Goal: Transaction & Acquisition: Purchase product/service

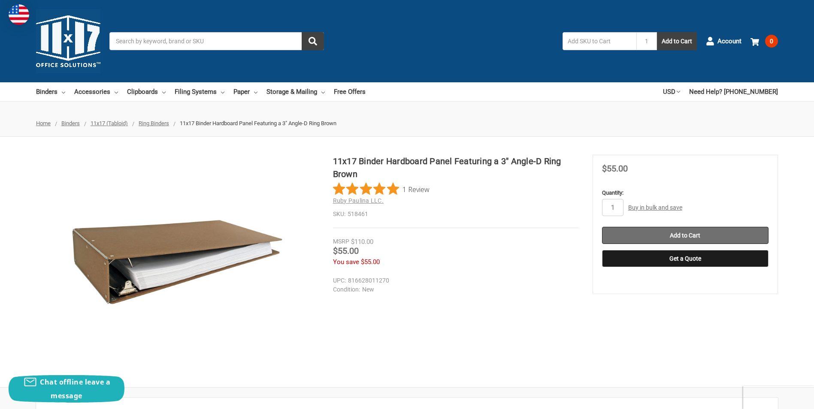
drag, startPoint x: 651, startPoint y: 238, endPoint x: 646, endPoint y: 238, distance: 4.3
click at [651, 238] on input "Add to Cart" at bounding box center [685, 235] width 167 height 17
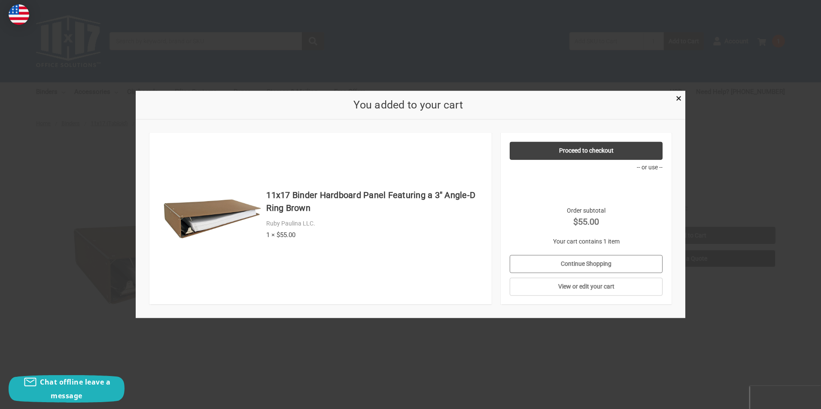
click at [578, 265] on link "Continue Shopping" at bounding box center [585, 264] width 153 height 18
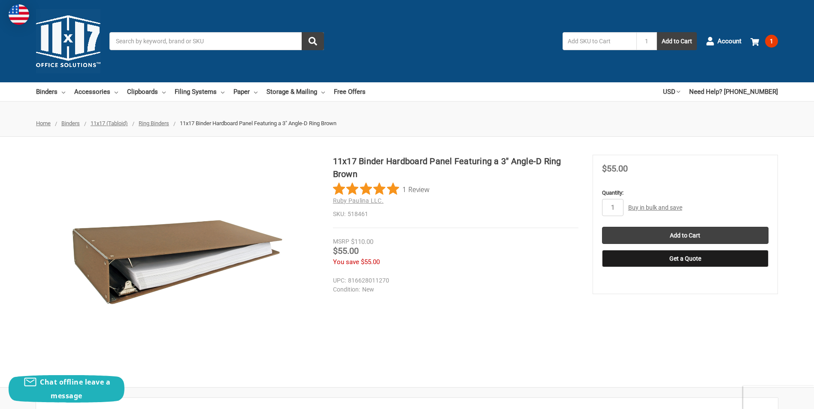
click at [156, 125] on span "Ring Binders" at bounding box center [154, 123] width 30 height 6
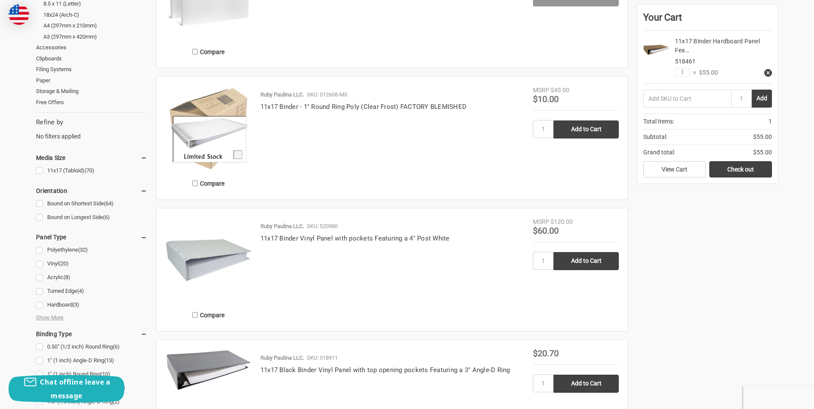
scroll to position [257, 0]
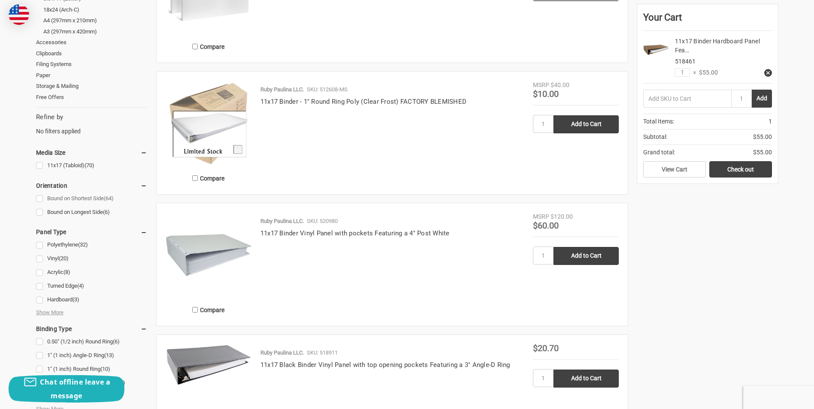
click at [42, 199] on link "Bound on Shortest Side (64)" at bounding box center [91, 199] width 111 height 12
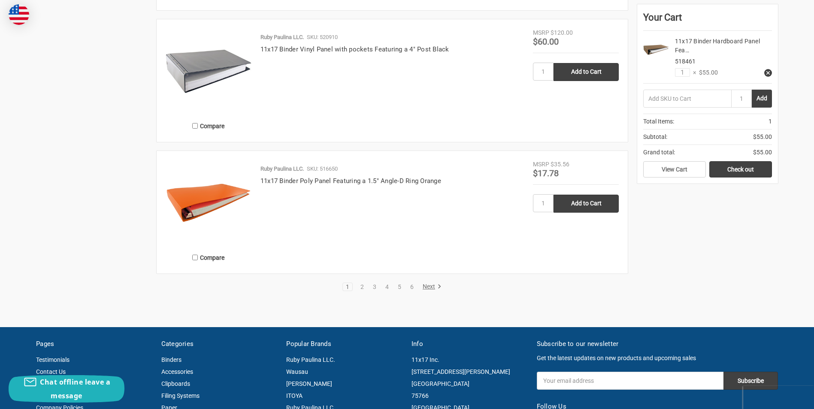
scroll to position [1502, 0]
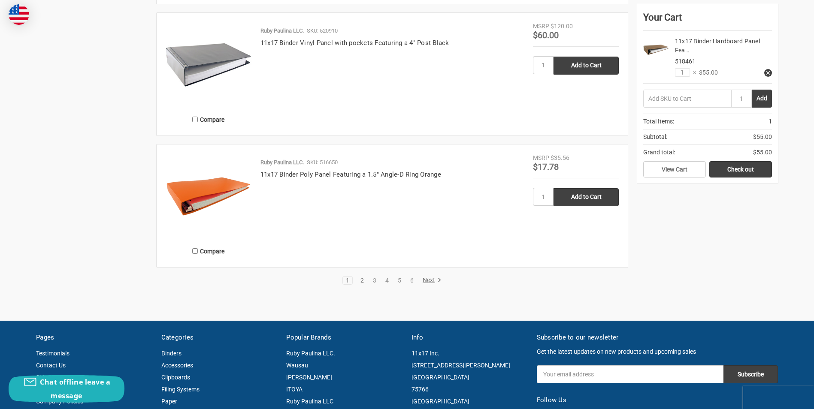
click at [358, 281] on link "2" at bounding box center [361, 281] width 9 height 6
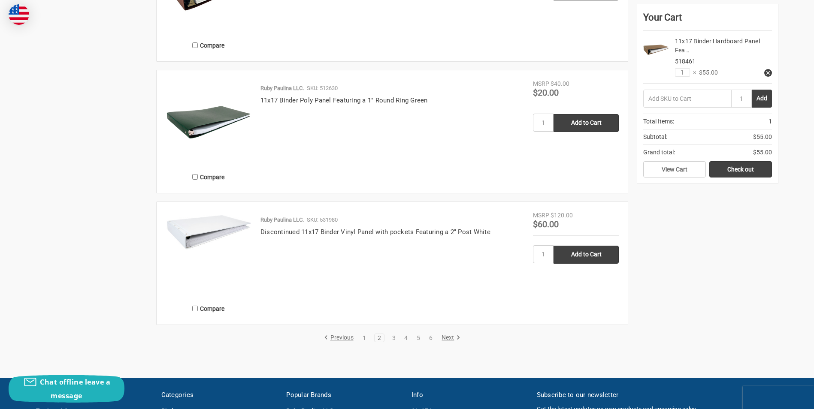
scroll to position [1459, 0]
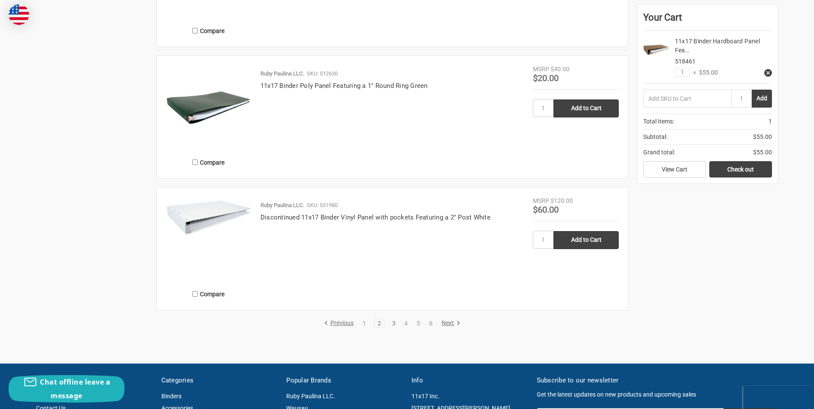
click at [394, 322] on link "3" at bounding box center [393, 324] width 9 height 6
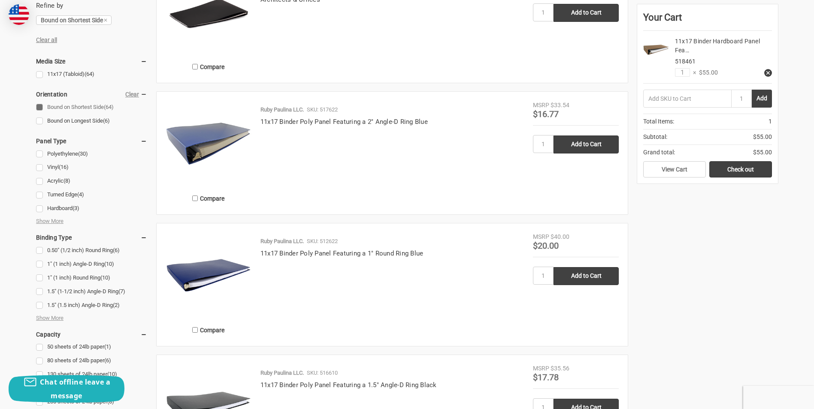
scroll to position [386, 0]
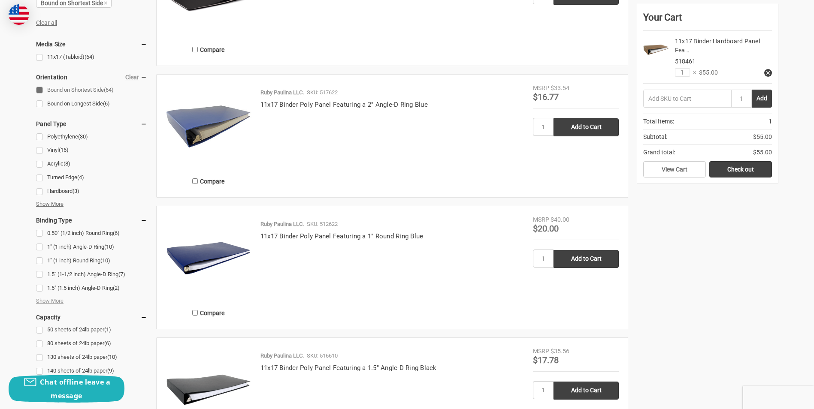
click at [50, 204] on span "Show More" at bounding box center [49, 204] width 27 height 9
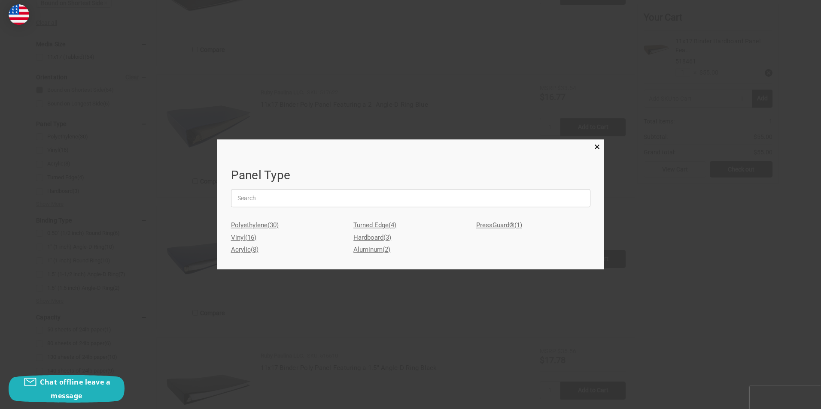
click at [375, 249] on link "Aluminum (2)" at bounding box center [410, 250] width 114 height 12
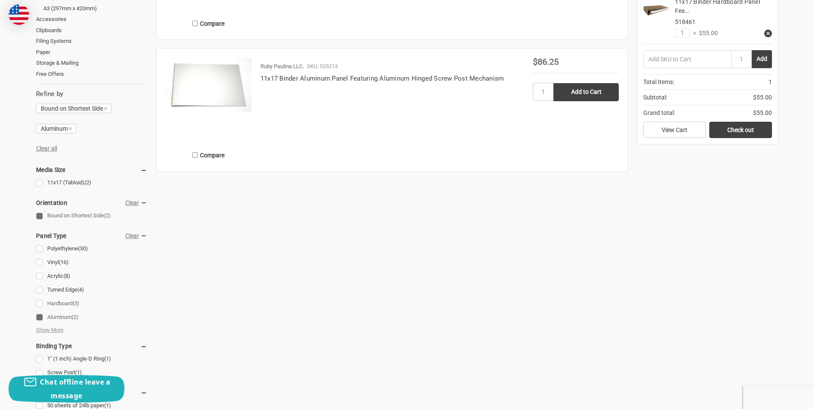
scroll to position [343, 0]
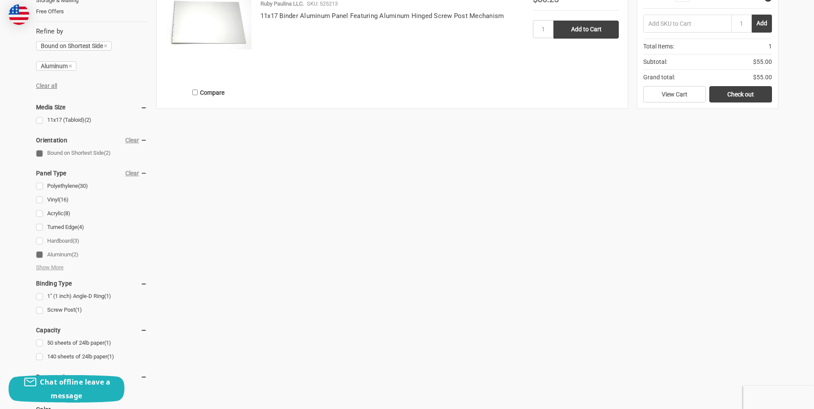
click at [48, 239] on link "Hardboard (3)" at bounding box center [91, 242] width 111 height 12
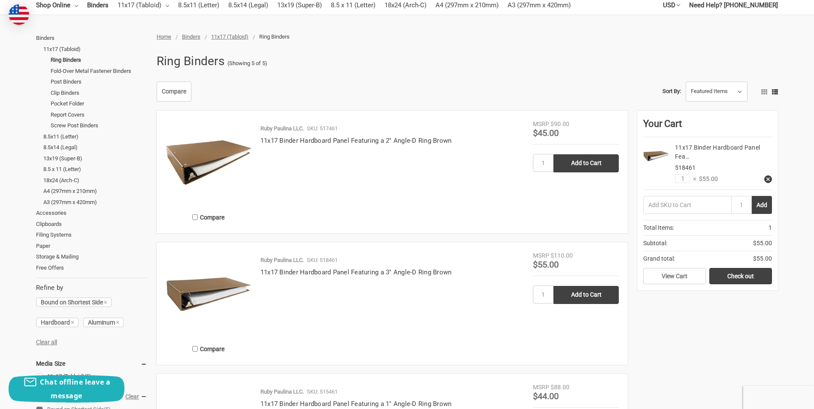
scroll to position [86, 0]
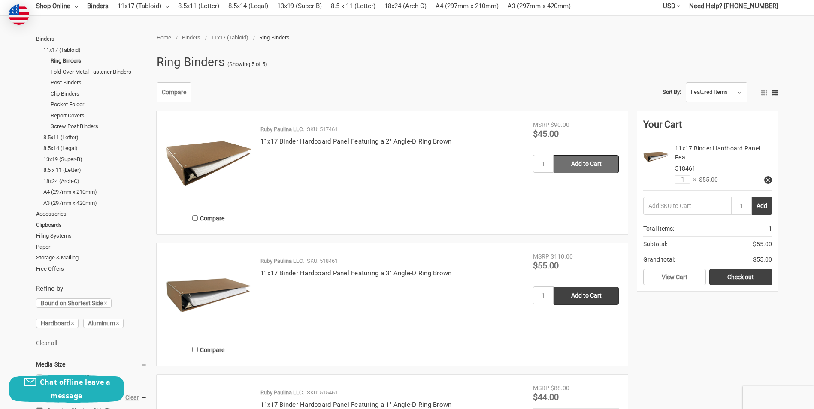
click at [584, 172] on input "Add to Cart" at bounding box center [586, 164] width 65 height 18
type input "Add to Cart"
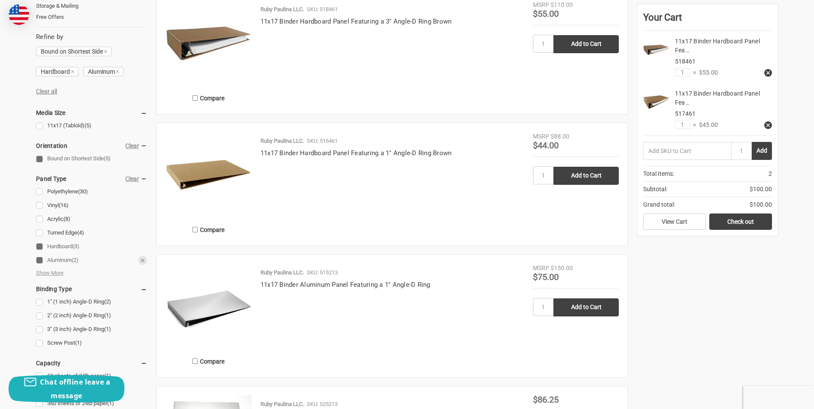
scroll to position [343, 0]
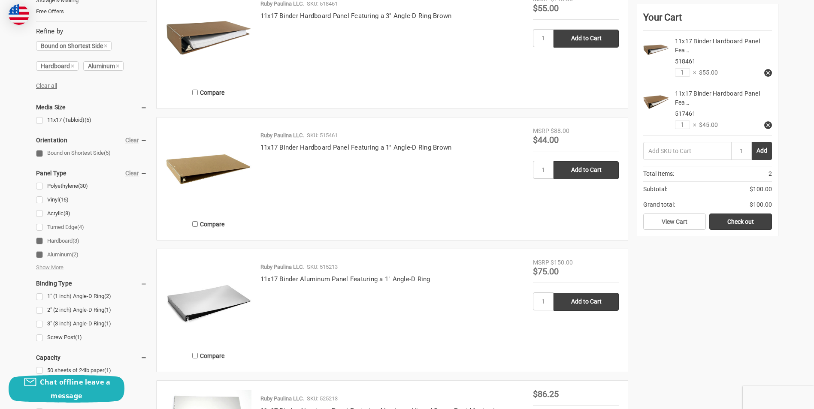
click at [43, 228] on link "Turned Edge (4)" at bounding box center [91, 228] width 111 height 12
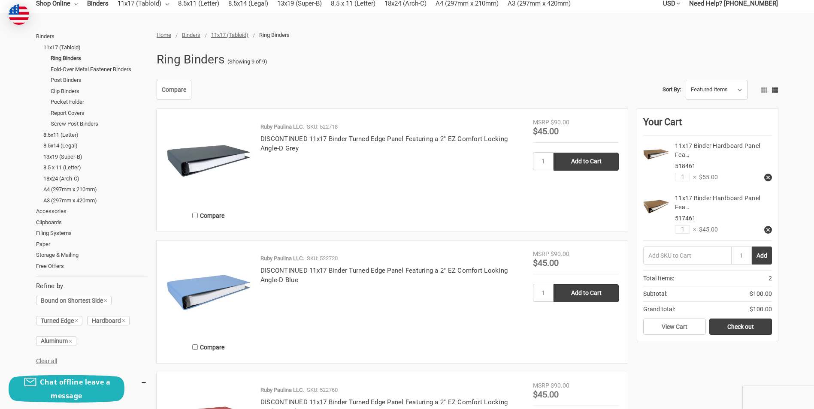
scroll to position [172, 0]
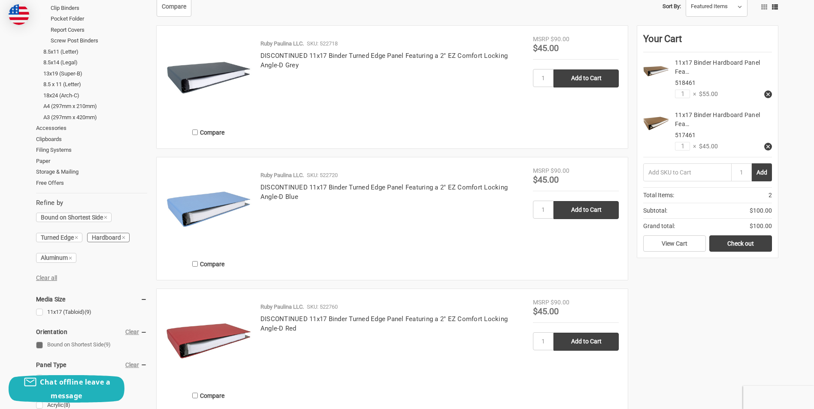
click at [126, 239] on icon at bounding box center [123, 237] width 5 height 5
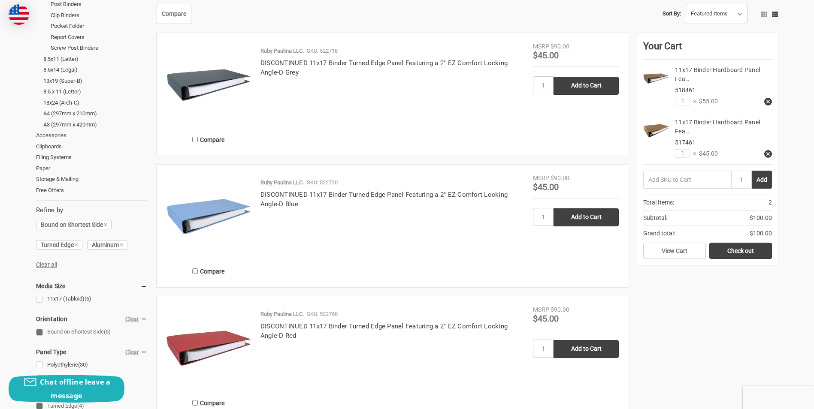
scroll to position [43, 0]
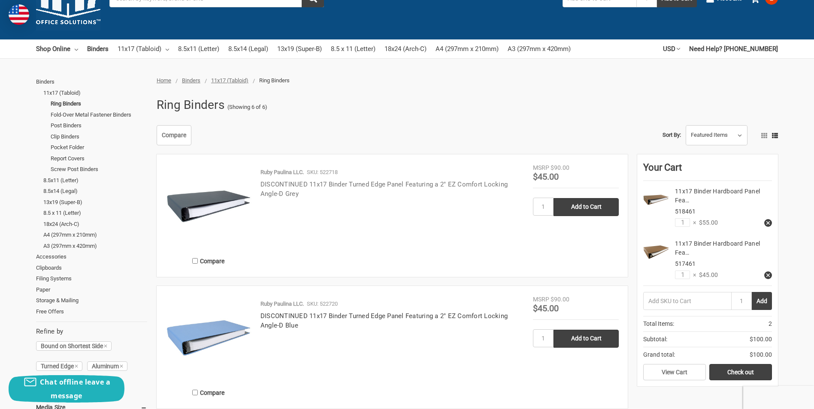
click at [318, 183] on link "DISCONTINUED 11x17 Binder Turned Edge Panel Featuring a 2" EZ Comfort Locking A…" at bounding box center [383, 190] width 247 height 18
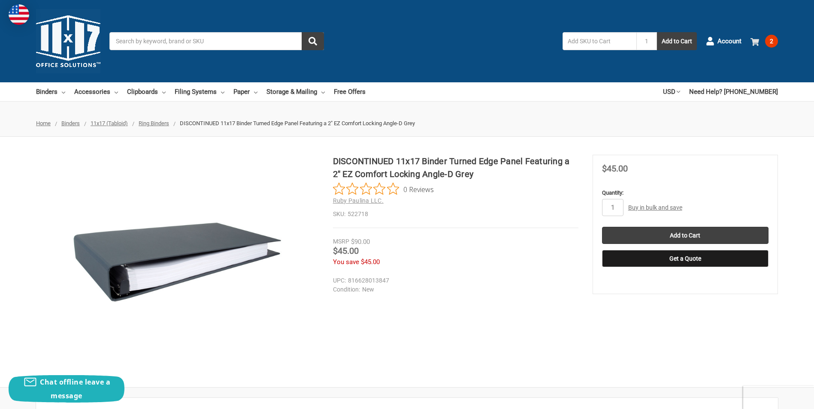
click at [768, 45] on span "2" at bounding box center [771, 41] width 13 height 13
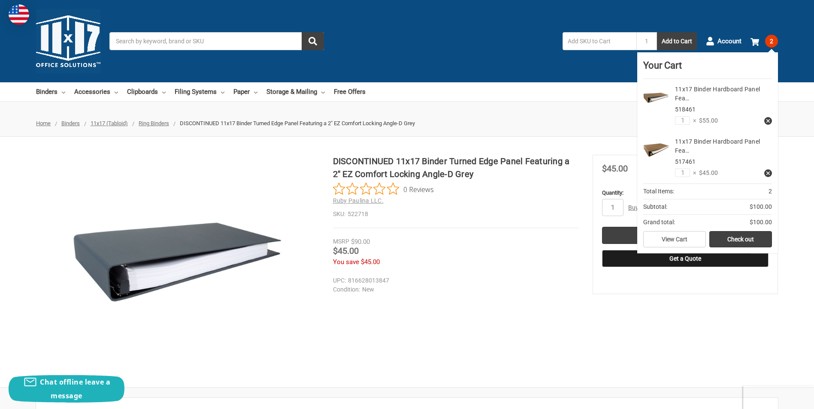
click at [807, 64] on div "Toggle menu Search 1 Add to Cart Account 2 Your Cart Your Cart Is Empty. 11x17 …" at bounding box center [407, 41] width 814 height 82
